Goal: Information Seeking & Learning: Check status

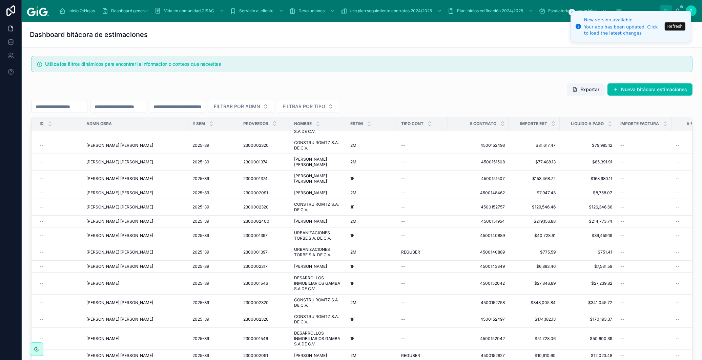
scroll to position [60, 0]
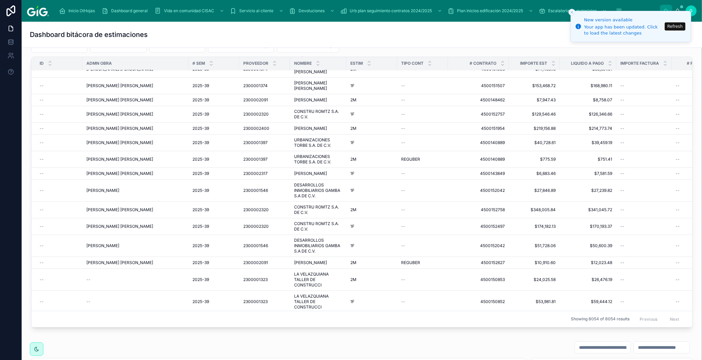
click at [670, 25] on button "Refresh" at bounding box center [675, 26] width 21 height 8
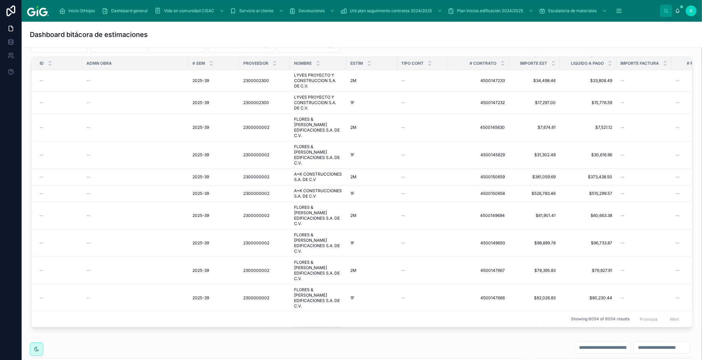
scroll to position [790, 0]
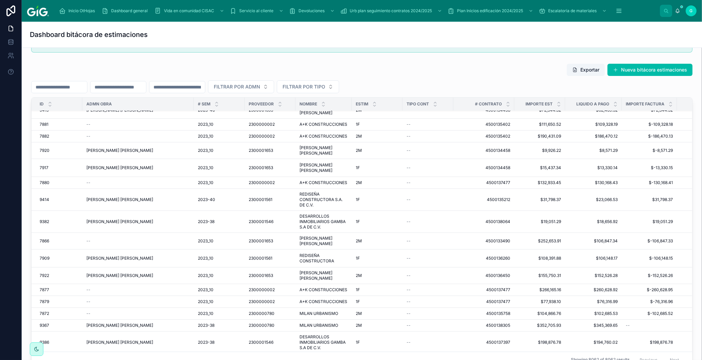
scroll to position [18, 0]
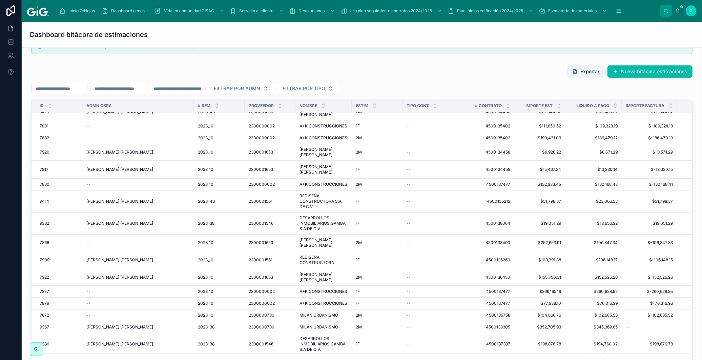
click at [211, 109] on div "# SEM" at bounding box center [219, 105] width 51 height 13
click at [214, 105] on icon at bounding box center [216, 104] width 4 height 4
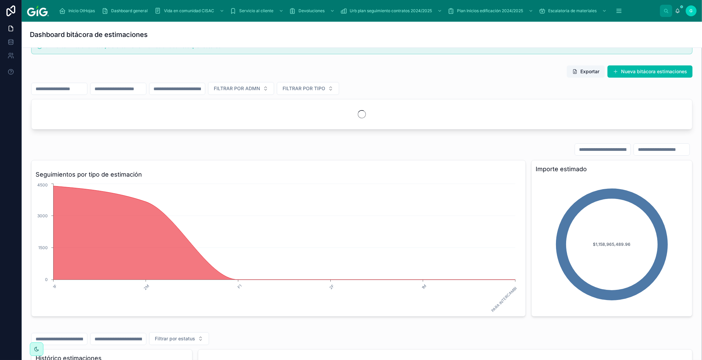
click at [205, 90] on input "text" at bounding box center [177, 88] width 56 height 9
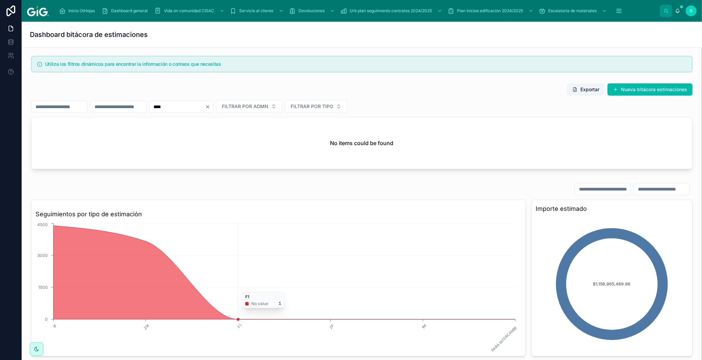
type input "****"
click at [252, 86] on div "Exportar Nueva bitácora estimaciones" at bounding box center [361, 89] width 661 height 13
click at [210, 104] on icon "Clear" at bounding box center [207, 106] width 5 height 5
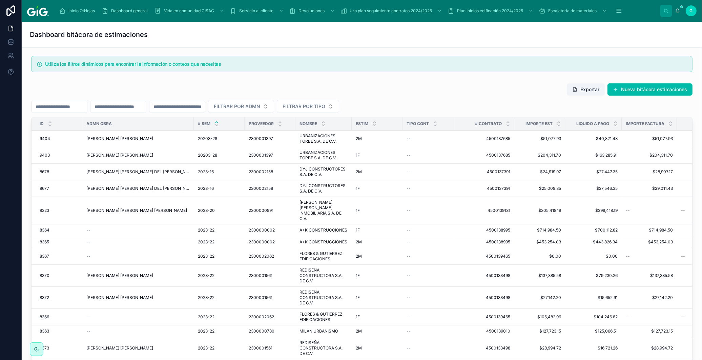
click at [85, 107] on input "text" at bounding box center [59, 106] width 56 height 9
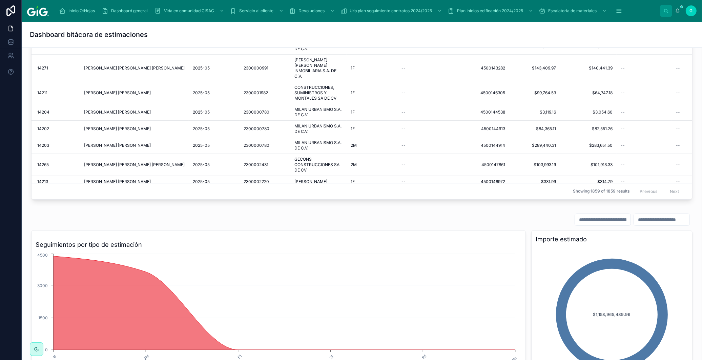
scroll to position [188, 0]
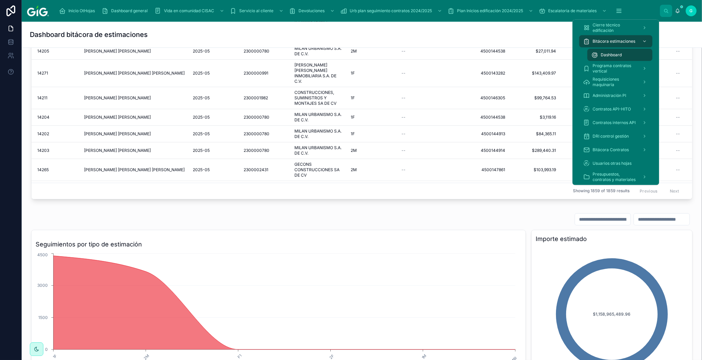
type input "****"
click at [621, 12] on icon "scrollable content" at bounding box center [618, 10] width 7 height 7
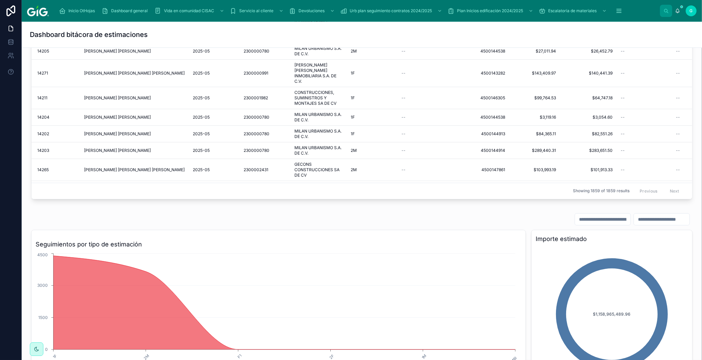
click at [72, 9] on span "Inicio OtHojas" at bounding box center [81, 10] width 26 height 5
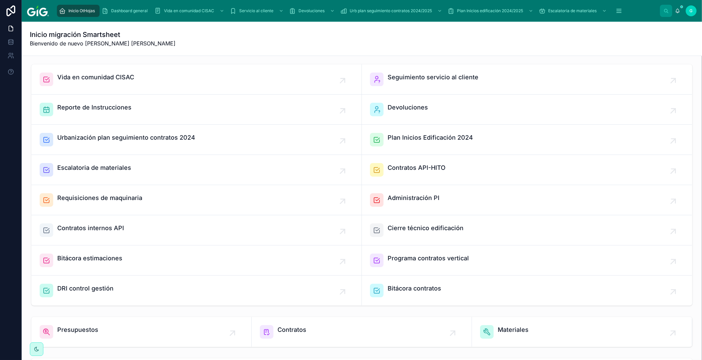
click at [419, 144] on div "Plan Inicios Edificación 2024" at bounding box center [429, 140] width 85 height 14
